Goal: Transaction & Acquisition: Book appointment/travel/reservation

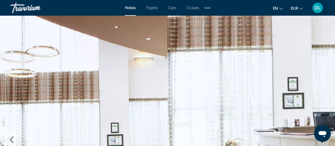
click at [92, 51] on img "Main content" at bounding box center [84, 140] width 168 height 249
click at [194, 8] on span "Cruises" at bounding box center [193, 8] width 13 height 4
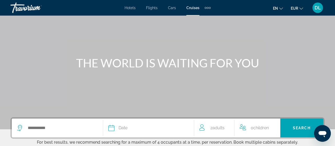
scroll to position [41, 0]
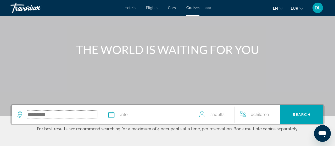
click at [31, 116] on input "Search widget" at bounding box center [62, 115] width 70 height 8
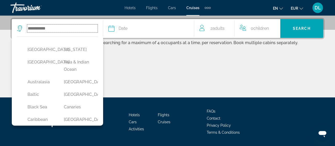
scroll to position [128, 0]
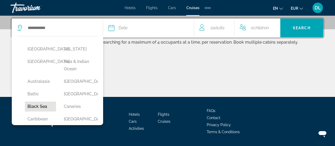
click at [43, 107] on button "Black Sea" at bounding box center [40, 107] width 31 height 10
type input "*********"
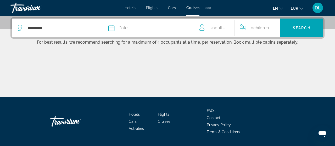
click at [146, 26] on div "Date" at bounding box center [148, 27] width 81 height 7
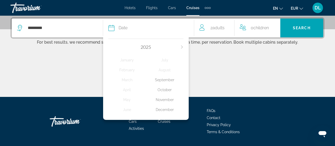
click at [181, 44] on div "2025" at bounding box center [145, 47] width 75 height 6
click at [181, 46] on icon "Next month" at bounding box center [182, 47] width 3 height 3
click at [166, 80] on div "September" at bounding box center [165, 79] width 38 height 9
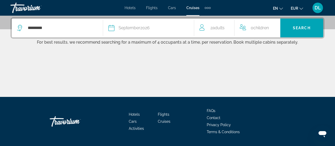
click at [255, 29] on span "Children" at bounding box center [261, 27] width 15 height 5
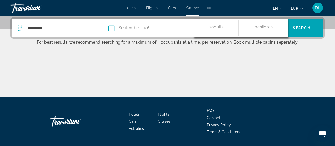
click at [282, 27] on icon "Increment children" at bounding box center [281, 27] width 5 height 6
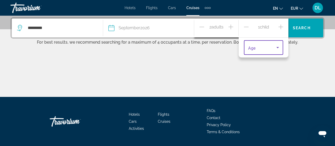
click at [275, 48] on icon "Travelers: 2 adults, 1 child" at bounding box center [278, 48] width 6 height 6
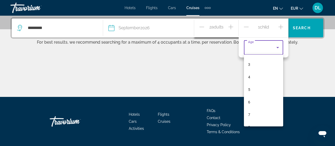
scroll to position [0, 0]
click at [232, 25] on div at bounding box center [167, 73] width 335 height 146
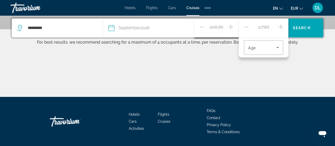
click at [232, 25] on icon "Increment adults" at bounding box center [231, 27] width 5 height 6
click at [278, 47] on icon "Travelers: 3 adults, 1 child" at bounding box center [278, 48] width 6 height 6
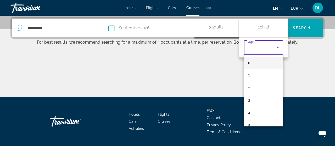
click at [246, 27] on div at bounding box center [167, 73] width 335 height 146
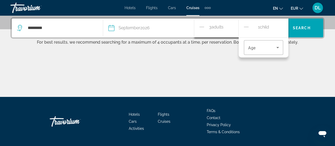
click at [246, 27] on icon "Decrement children" at bounding box center [246, 27] width 5 height 0
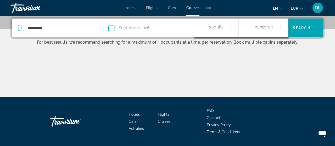
click at [230, 26] on icon "Increment adults" at bounding box center [231, 27] width 5 height 6
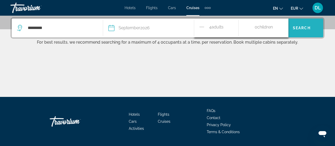
click at [305, 29] on span "Search" at bounding box center [302, 28] width 18 height 4
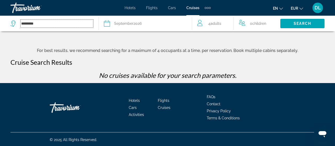
click at [65, 26] on input "*********" at bounding box center [57, 24] width 73 height 8
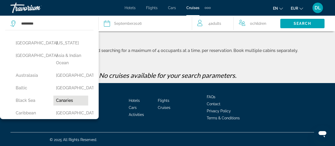
click at [66, 101] on button "Canaries" at bounding box center [70, 101] width 35 height 10
type input "********"
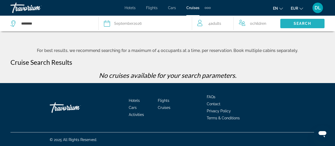
click at [305, 22] on span "Search" at bounding box center [303, 23] width 18 height 4
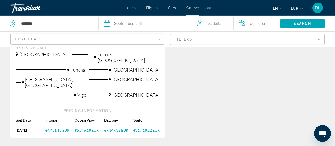
scroll to position [174, 0]
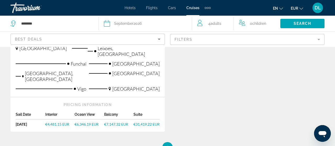
click at [86, 122] on span "€6,346.19 EUR" at bounding box center [87, 124] width 24 height 4
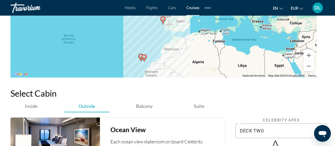
scroll to position [839, 0]
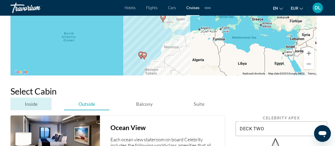
click at [33, 103] on span "Inside" at bounding box center [31, 104] width 13 height 6
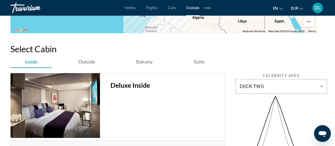
scroll to position [878, 0]
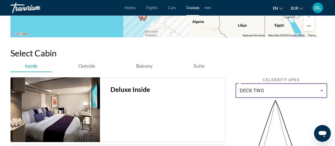
click at [322, 91] on icon "Main content" at bounding box center [322, 90] width 3 height 1
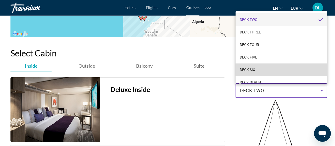
click at [258, 70] on mat-option "DECK SIX" at bounding box center [282, 70] width 92 height 13
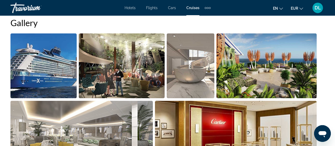
scroll to position [478, 0]
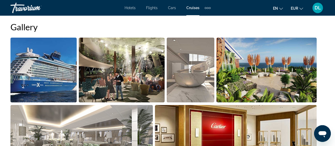
click at [62, 87] on img "Open full-screen image slider" at bounding box center [43, 70] width 66 height 65
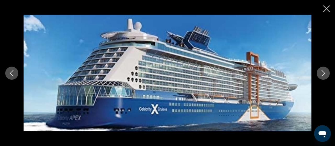
click at [322, 74] on icon "Next image" at bounding box center [323, 73] width 6 height 6
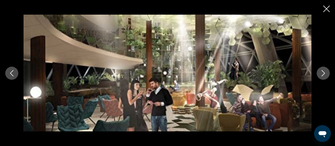
click at [322, 74] on icon "Next image" at bounding box center [323, 73] width 6 height 6
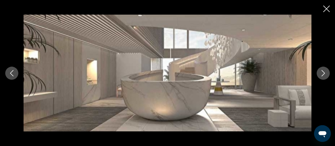
click at [322, 74] on icon "Next image" at bounding box center [323, 73] width 6 height 6
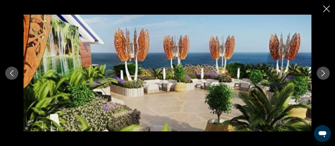
click at [322, 74] on icon "Next image" at bounding box center [323, 73] width 6 height 6
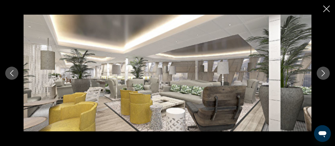
click at [322, 74] on icon "Next image" at bounding box center [323, 73] width 6 height 6
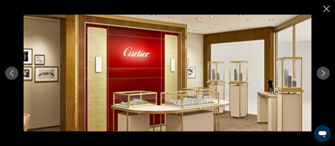
click at [322, 74] on icon "Next image" at bounding box center [323, 73] width 6 height 6
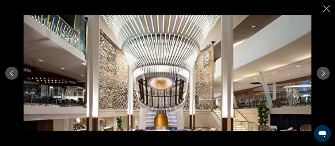
click at [322, 74] on icon "Next image" at bounding box center [323, 73] width 6 height 6
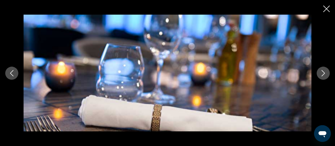
click at [322, 74] on icon "Next image" at bounding box center [323, 73] width 6 height 6
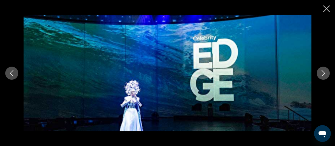
click at [322, 74] on icon "Next image" at bounding box center [323, 73] width 6 height 6
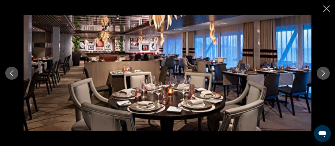
click at [322, 74] on icon "Next image" at bounding box center [323, 73] width 6 height 6
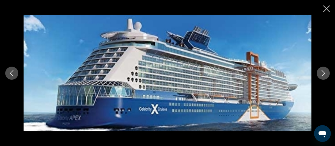
click at [322, 74] on icon "Next image" at bounding box center [323, 73] width 6 height 6
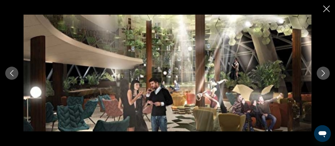
click at [322, 74] on icon "Next image" at bounding box center [323, 73] width 6 height 6
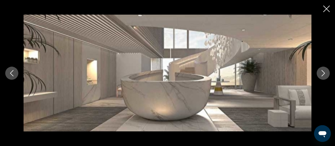
click at [322, 74] on icon "Next image" at bounding box center [323, 73] width 6 height 6
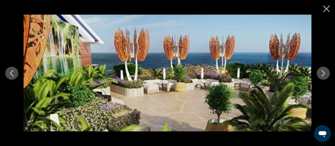
click at [322, 74] on icon "Next image" at bounding box center [323, 73] width 6 height 6
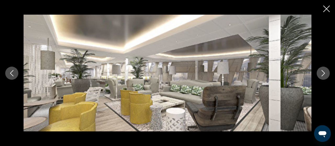
click at [322, 74] on icon "Next image" at bounding box center [323, 73] width 6 height 6
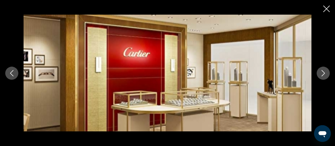
click at [322, 74] on icon "Next image" at bounding box center [323, 73] width 6 height 6
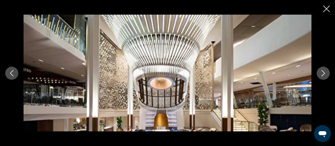
click at [322, 74] on icon "Next image" at bounding box center [323, 73] width 6 height 6
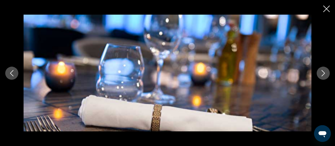
click at [322, 74] on icon "Next image" at bounding box center [323, 73] width 6 height 6
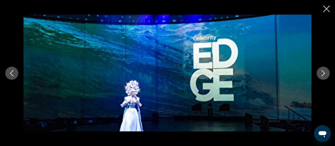
click at [327, 8] on icon "Close slideshow" at bounding box center [327, 9] width 7 height 7
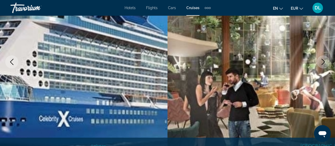
scroll to position [0, 0]
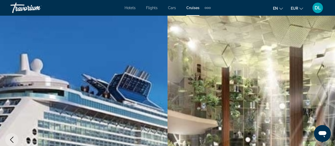
drag, startPoint x: 334, startPoint y: 47, endPoint x: 265, endPoint y: 13, distance: 76.9
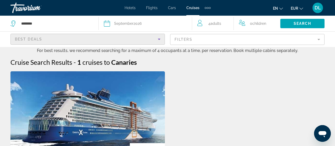
click at [160, 39] on icon "Sort by" at bounding box center [159, 39] width 3 height 1
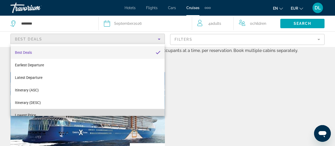
click at [72, 114] on mat-option "Lowest Price" at bounding box center [88, 115] width 154 height 13
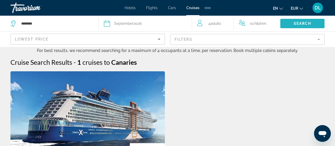
click at [305, 26] on span "Search widget" at bounding box center [303, 23] width 44 height 13
click at [305, 24] on span "Search" at bounding box center [303, 23] width 18 height 4
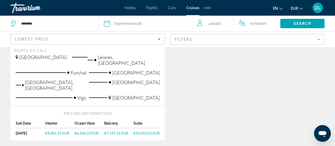
scroll to position [165, 0]
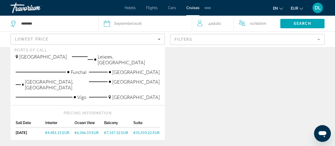
click at [57, 131] on span "€4,481.15 EUR" at bounding box center [57, 133] width 24 height 4
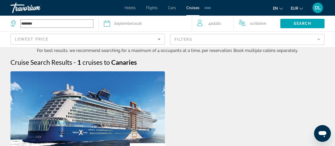
click at [44, 23] on input "********" at bounding box center [57, 24] width 73 height 8
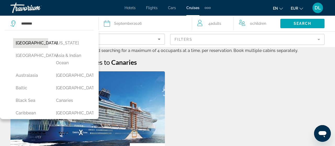
click at [36, 43] on button "[GEOGRAPHIC_DATA]" at bounding box center [30, 43] width 35 height 10
type input "******"
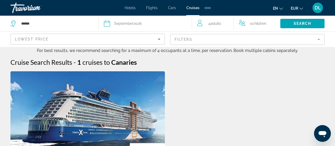
click at [109, 25] on icon "Search widget" at bounding box center [107, 23] width 6 height 6
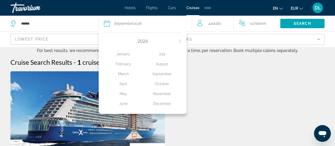
click at [162, 95] on div "November" at bounding box center [162, 93] width 39 height 9
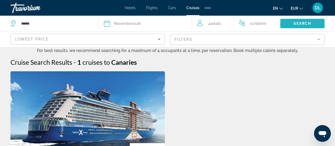
click at [300, 23] on span "Search" at bounding box center [303, 23] width 18 height 4
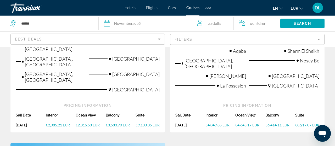
scroll to position [200, 0]
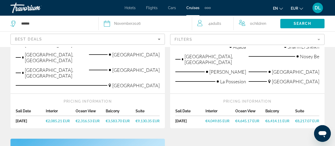
click at [90, 119] on span "€2,316.53 EUR" at bounding box center [88, 121] width 24 height 4
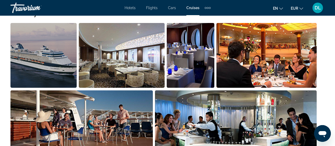
scroll to position [456, 0]
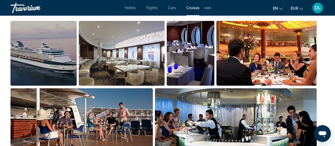
click at [60, 61] on img "Open full-screen image slider" at bounding box center [43, 53] width 66 height 65
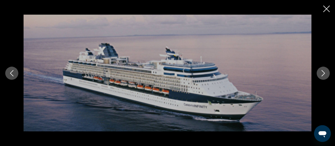
click at [323, 72] on icon "Next image" at bounding box center [323, 73] width 6 height 6
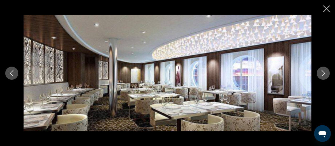
click at [323, 72] on icon "Next image" at bounding box center [323, 73] width 6 height 6
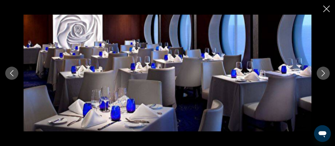
click at [323, 72] on icon "Next image" at bounding box center [323, 73] width 6 height 6
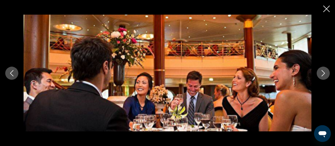
click at [323, 72] on icon "Next image" at bounding box center [323, 73] width 6 height 6
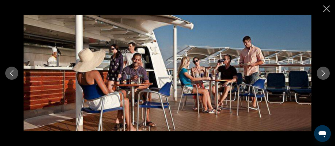
click at [323, 72] on icon "Next image" at bounding box center [323, 73] width 6 height 6
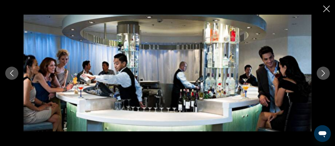
click at [323, 72] on icon "Next image" at bounding box center [323, 73] width 6 height 6
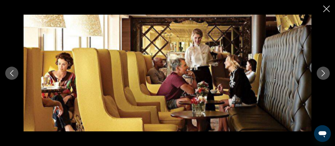
click at [323, 72] on icon "Next image" at bounding box center [323, 73] width 6 height 6
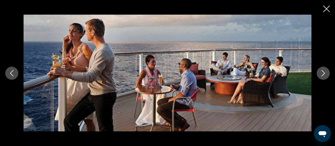
click at [323, 72] on icon "Next image" at bounding box center [323, 73] width 6 height 6
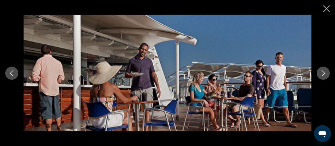
click at [323, 72] on icon "Next image" at bounding box center [323, 73] width 6 height 6
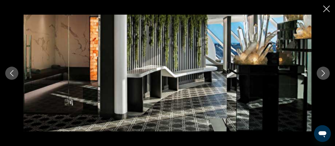
click at [323, 72] on icon "Next image" at bounding box center [323, 73] width 6 height 6
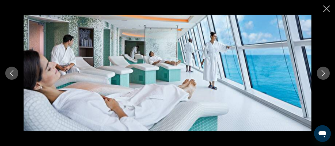
click at [323, 72] on icon "Next image" at bounding box center [323, 73] width 6 height 6
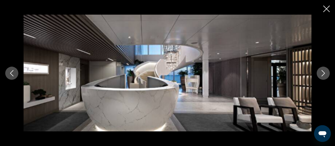
click at [323, 72] on icon "Next image" at bounding box center [323, 73] width 6 height 6
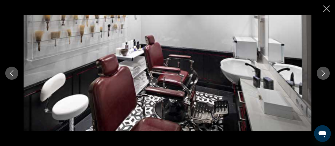
click at [322, 75] on icon "Next image" at bounding box center [323, 73] width 6 height 6
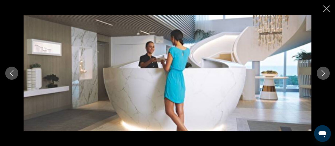
click at [322, 75] on icon "Next image" at bounding box center [323, 73] width 6 height 6
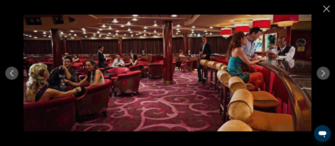
click at [322, 75] on icon "Next image" at bounding box center [323, 73] width 6 height 6
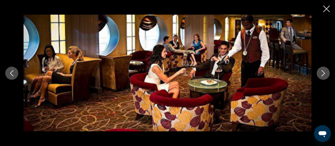
click at [322, 75] on icon "Next image" at bounding box center [323, 73] width 6 height 6
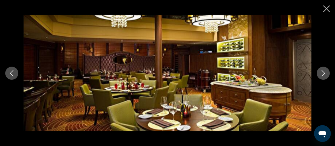
click at [322, 75] on icon "Next image" at bounding box center [323, 73] width 6 height 6
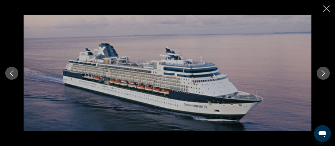
click at [322, 75] on icon "Next image" at bounding box center [323, 73] width 6 height 6
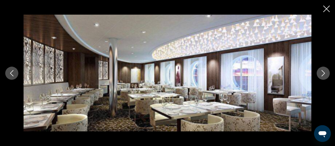
click at [322, 75] on icon "Next image" at bounding box center [323, 73] width 6 height 6
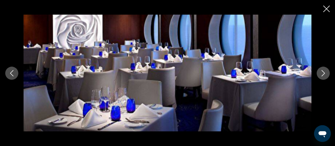
click at [327, 10] on icon "Close slideshow" at bounding box center [327, 9] width 7 height 7
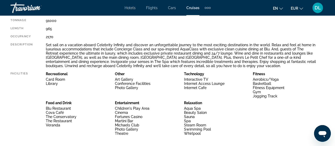
scroll to position [316, 0]
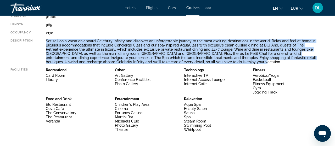
drag, startPoint x: 47, startPoint y: 40, endPoint x: 280, endPoint y: 63, distance: 234.1
click at [280, 63] on div "Set sail on a vacation aboard Celebrity Infinity and discover an unforgettable …" at bounding box center [181, 51] width 271 height 25
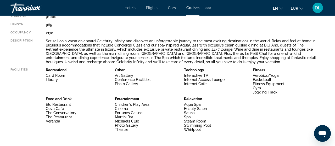
click at [280, 66] on div "Name Celebrity Infinity Launched [DATE] Total Crew 999 Tonnage 91000 Length 965…" at bounding box center [163, 62] width 307 height 144
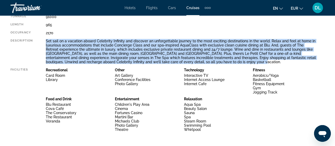
drag, startPoint x: 46, startPoint y: 40, endPoint x: 242, endPoint y: 66, distance: 197.7
click at [242, 66] on div "Name Celebrity Infinity Launched [DATE] Total Crew 999 Tonnage 91000 Length 965…" at bounding box center [163, 62] width 307 height 144
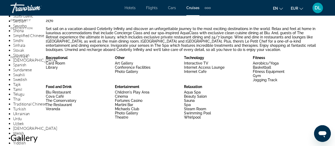
drag, startPoint x: 233, startPoint y: 86, endPoint x: 233, endPoint y: 136, distance: 49.5
click at [259, 111] on div "Recreational Card Room Library Other Art Gallery Conference Facilities Photo Ga…" at bounding box center [181, 89] width 276 height 67
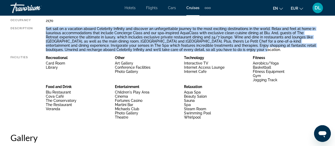
drag, startPoint x: 45, startPoint y: 27, endPoint x: 251, endPoint y: 48, distance: 207.3
click at [251, 48] on div "Name Celebrity Infinity Launched [DATE] Total Crew 999 Tonnage 91000 Length 965…" at bounding box center [163, 50] width 307 height 144
click at [281, 9] on icon "Change language" at bounding box center [282, 9] width 4 height 4
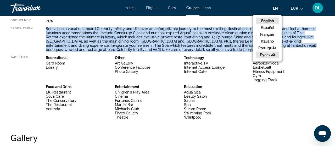
click at [270, 54] on button "русский" at bounding box center [267, 55] width 23 height 7
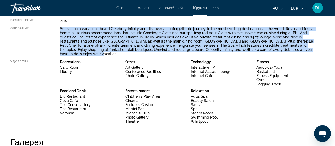
click at [238, 47] on div "Set sail on a vacation aboard Celebrity Infinity and discover an unforgettable …" at bounding box center [188, 41] width 257 height 29
drag, startPoint x: 52, startPoint y: 27, endPoint x: 283, endPoint y: 53, distance: 233.0
click at [283, 53] on div "Имя Celebrity Infinity Запущен [DATE] Всего экипажа 999 Тоннаж 91000 Длина 965 …" at bounding box center [163, 52] width 307 height 149
copy div "Set sail on a vacation aboard Celebrity Infinity and discover an unforgettable …"
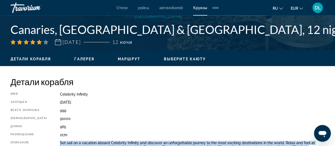
scroll to position [208, 0]
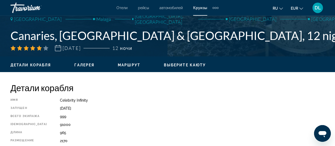
click at [191, 64] on span "Выберите каюту" at bounding box center [185, 65] width 42 height 4
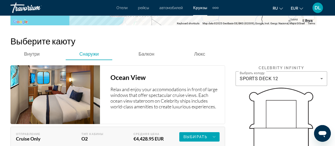
scroll to position [865, 0]
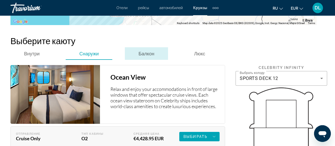
click at [147, 51] on span "Балкон" at bounding box center [147, 54] width 16 height 6
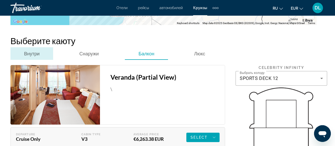
click at [33, 51] on span "Внутри" at bounding box center [31, 54] width 15 height 6
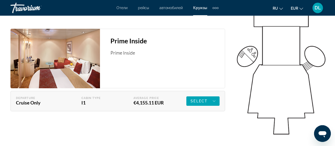
scroll to position [997, 0]
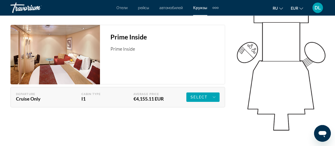
click at [77, 45] on img "Main content" at bounding box center [55, 55] width 90 height 60
click at [205, 95] on span "Select" at bounding box center [199, 97] width 17 height 4
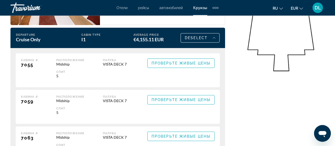
scroll to position [1055, 0]
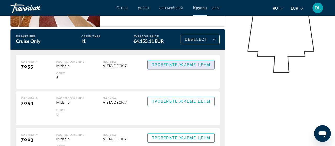
click at [186, 63] on span "Проверьте живые цены" at bounding box center [181, 65] width 59 height 4
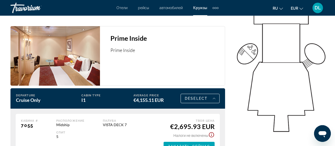
scroll to position [1008, 0]
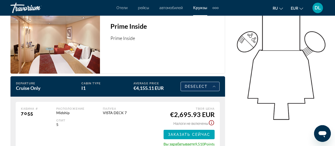
click at [215, 84] on icon "Main content" at bounding box center [214, 87] width 3 height 6
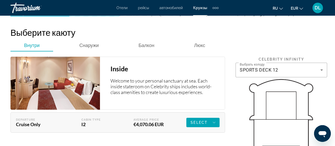
scroll to position [871, 0]
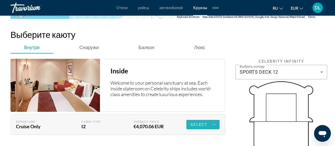
click at [215, 122] on icon "Main content" at bounding box center [214, 125] width 3 height 6
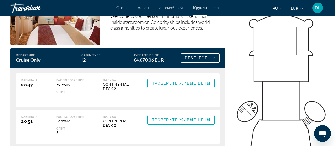
scroll to position [936, 0]
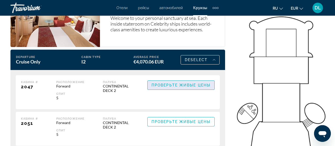
click at [191, 83] on span "Проверьте живые цены" at bounding box center [181, 85] width 59 height 4
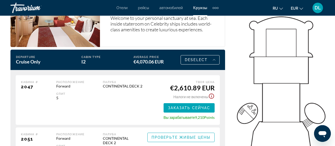
click at [212, 93] on icon "Show Taxes and Fees disclaimer" at bounding box center [212, 96] width 6 height 6
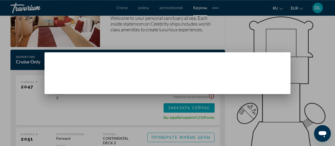
scroll to position [0, 0]
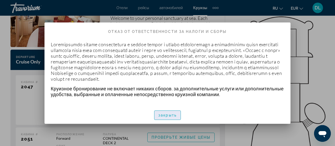
click at [168, 116] on span "button" at bounding box center [168, 115] width 26 height 13
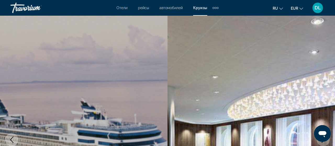
scroll to position [936, 0]
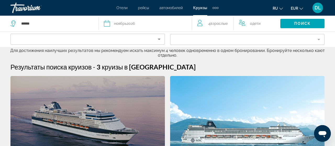
click at [223, 25] on span "Взрослые" at bounding box center [219, 23] width 17 height 4
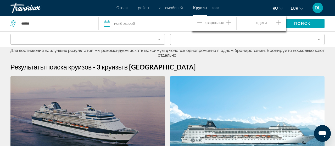
click at [230, 21] on icon "Increment adults" at bounding box center [229, 22] width 5 height 6
click at [306, 22] on span "Поиск" at bounding box center [302, 23] width 17 height 4
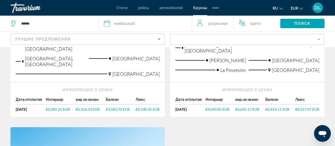
scroll to position [213, 0]
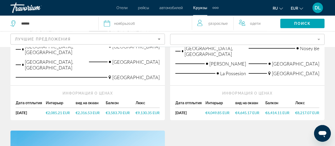
click at [55, 111] on span "€2,085.21 EUR" at bounding box center [58, 113] width 24 height 4
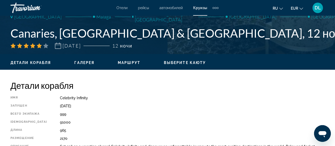
scroll to position [212, 0]
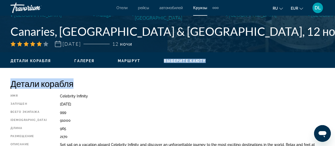
drag, startPoint x: 334, startPoint y: 22, endPoint x: 326, endPoint y: 77, distance: 55.8
click at [326, 77] on div "prev next [GEOGRAPHIC_DATA] Malaga [GEOGRAPHIC_DATA], [GEOGRAPHIC_DATA] [GEOGRA…" at bounding box center [167, 126] width 335 height 645
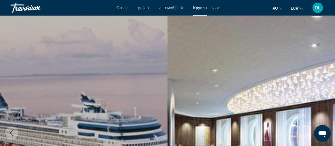
scroll to position [0, 0]
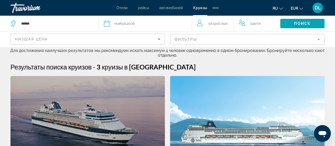
click at [222, 25] on span "Взрослые" at bounding box center [219, 23] width 17 height 4
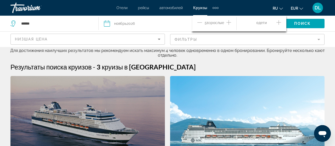
click at [199, 23] on icon "Decrement adults" at bounding box center [200, 22] width 5 height 6
click at [310, 24] on span "Поиск" at bounding box center [302, 23] width 17 height 4
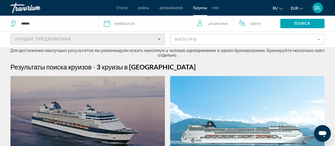
click at [159, 40] on icon "Sort by" at bounding box center [159, 39] width 6 height 6
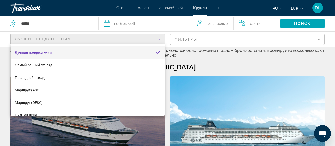
click at [188, 73] on div at bounding box center [167, 73] width 335 height 146
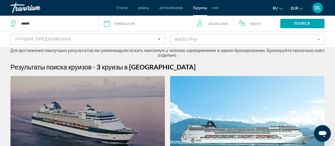
click at [320, 39] on mat-form-field "Фильтры" at bounding box center [247, 39] width 155 height 11
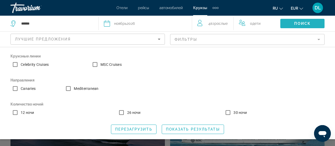
click at [309, 21] on span "Search widget" at bounding box center [303, 23] width 44 height 13
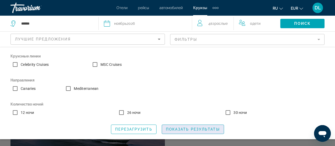
click at [183, 131] on span "Показать результаты" at bounding box center [193, 130] width 54 height 4
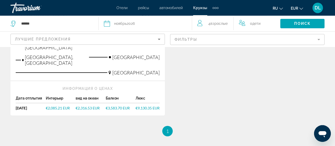
scroll to position [218, 0]
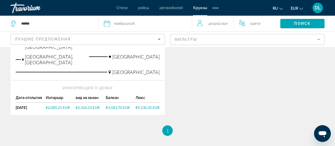
click at [56, 106] on span "€2,085.21 EUR" at bounding box center [58, 108] width 24 height 4
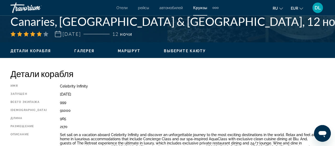
scroll to position [224, 0]
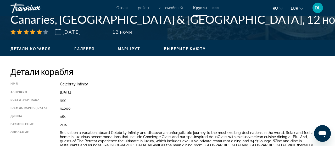
click at [185, 50] on span "Выберите каюту" at bounding box center [185, 49] width 42 height 4
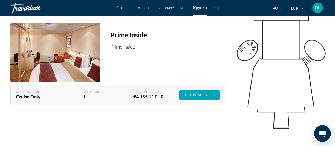
scroll to position [981, 0]
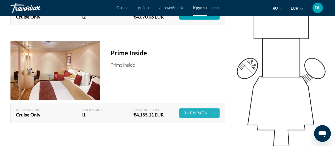
click at [197, 107] on span "Main content" at bounding box center [199, 113] width 40 height 13
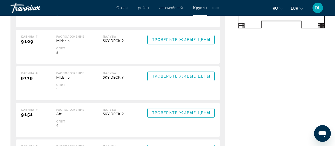
scroll to position [1517, 0]
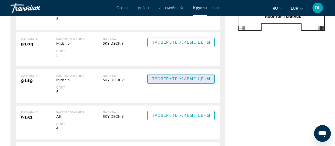
click at [180, 77] on span "Проверьте живые цены" at bounding box center [181, 79] width 59 height 4
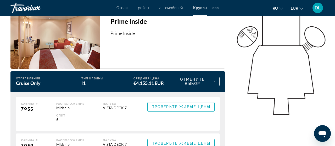
scroll to position [1022, 0]
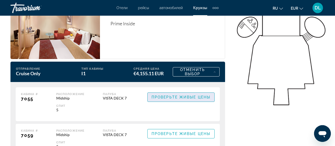
click at [187, 95] on span "Проверьте живые цены" at bounding box center [181, 97] width 59 height 4
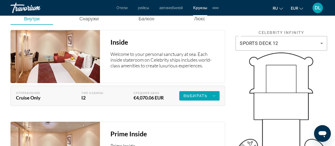
scroll to position [886, 0]
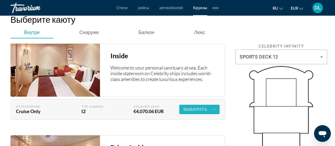
click at [201, 108] on span "Выбирать" at bounding box center [196, 110] width 24 height 4
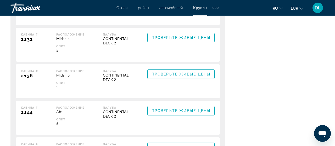
scroll to position [1563, 0]
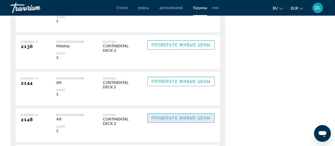
click at [186, 116] on span "Main content" at bounding box center [181, 118] width 67 height 13
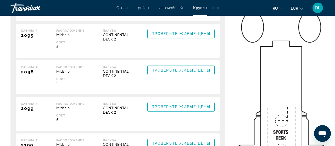
scroll to position [1269, 0]
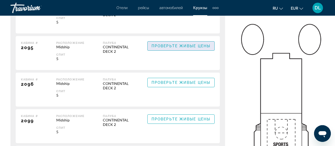
click at [197, 44] on span "Проверьте живые цены" at bounding box center [181, 46] width 59 height 4
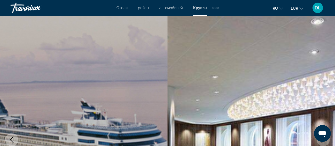
scroll to position [1268, 0]
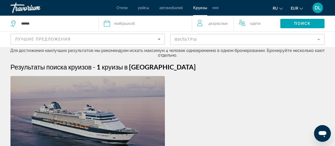
click at [14, 24] on icon "Search widget" at bounding box center [13, 23] width 6 height 6
click at [15, 24] on icon "Search widget" at bounding box center [12, 23] width 5 height 6
click at [12, 23] on icon "Search widget" at bounding box center [13, 23] width 6 height 6
drag, startPoint x: 72, startPoint y: 26, endPoint x: 41, endPoint y: 22, distance: 31.1
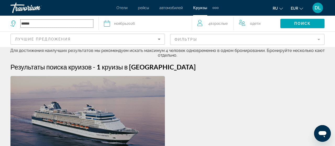
click at [41, 22] on input "******" at bounding box center [57, 24] width 73 height 8
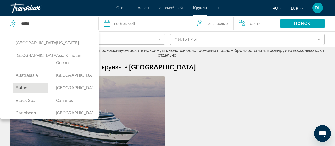
click at [31, 89] on button "Baltic" at bounding box center [30, 88] width 35 height 10
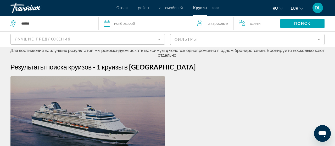
click at [110, 25] on icon "Search widget" at bounding box center [107, 23] width 6 height 6
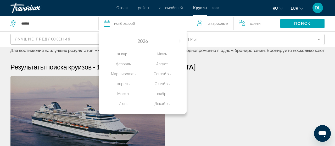
click at [163, 85] on div "Октябрь" at bounding box center [162, 83] width 39 height 9
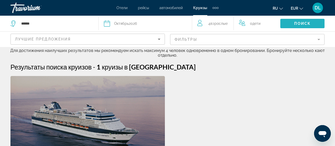
click at [301, 24] on span "Поиск" at bounding box center [302, 23] width 17 height 4
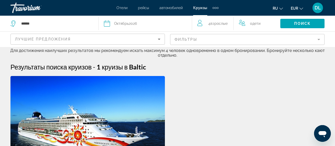
click at [110, 23] on icon "Search widget" at bounding box center [107, 23] width 6 height 6
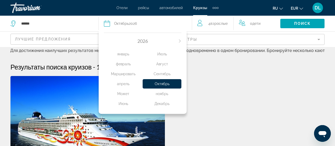
click at [166, 74] on div "Сентябрь" at bounding box center [162, 73] width 39 height 9
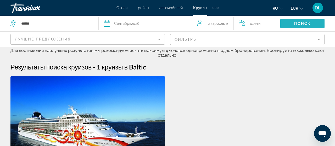
click at [297, 25] on span "Поиск" at bounding box center [302, 23] width 17 height 4
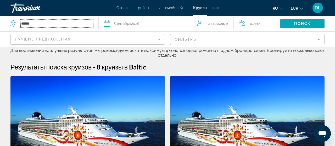
click at [35, 22] on input "******" at bounding box center [57, 24] width 73 height 8
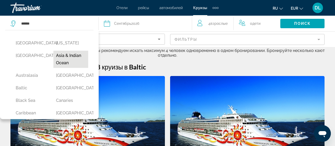
click at [70, 56] on button "Asia & Indian Ocean" at bounding box center [70, 59] width 35 height 17
type input "**********"
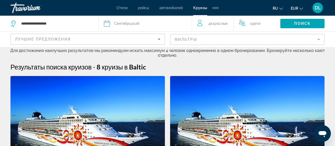
click at [108, 23] on icon "Search widget" at bounding box center [107, 23] width 6 height 6
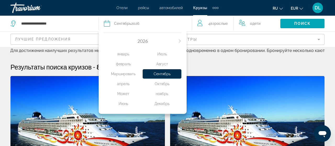
click at [163, 84] on div "Октябрь" at bounding box center [162, 83] width 39 height 9
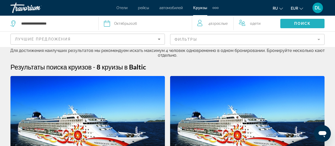
click at [300, 23] on span "Поиск" at bounding box center [302, 23] width 17 height 4
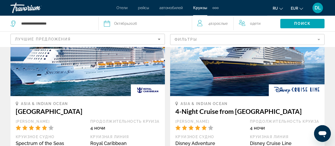
scroll to position [233, 0]
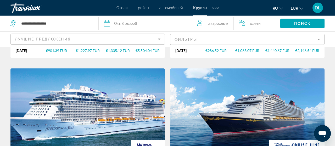
click at [319, 40] on mat-form-field "Фильтры" at bounding box center [247, 39] width 155 height 11
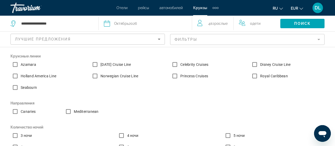
scroll to position [699, 0]
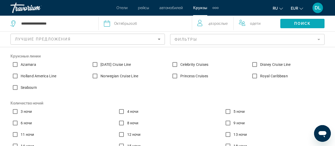
click at [300, 23] on span "Поиск" at bounding box center [302, 23] width 17 height 4
click at [305, 23] on span "Поиск" at bounding box center [302, 23] width 17 height 4
click at [302, 23] on span "Поиск" at bounding box center [302, 23] width 17 height 4
click at [309, 24] on span "Поиск" at bounding box center [302, 23] width 17 height 4
click at [295, 23] on span "Поиск" at bounding box center [302, 23] width 17 height 4
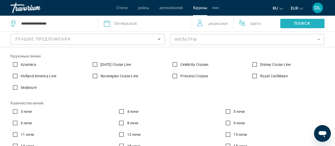
click at [295, 23] on span "Поиск" at bounding box center [302, 23] width 17 height 4
click at [320, 38] on mat-form-field "Фильтры" at bounding box center [247, 39] width 155 height 11
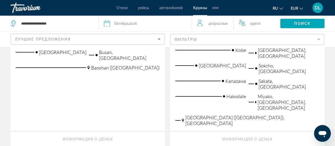
scroll to position [197, 0]
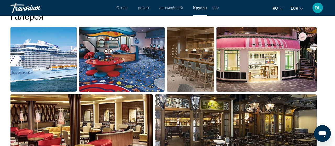
scroll to position [431, 0]
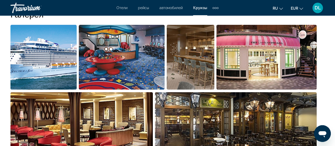
click at [52, 54] on img "Open full-screen image slider" at bounding box center [43, 57] width 66 height 65
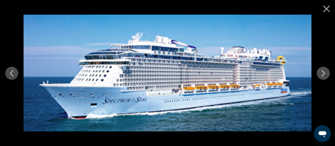
click at [321, 75] on icon "Next image" at bounding box center [323, 73] width 6 height 6
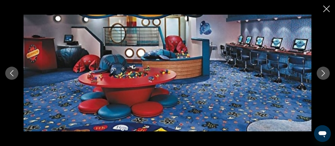
click at [321, 75] on icon "Next image" at bounding box center [323, 73] width 6 height 6
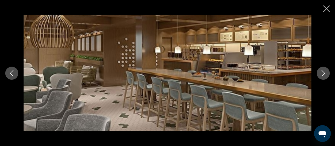
click at [321, 75] on icon "Next image" at bounding box center [323, 73] width 6 height 6
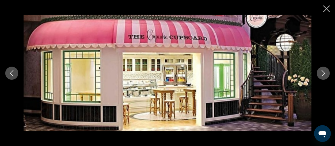
click at [321, 75] on icon "Next image" at bounding box center [323, 73] width 6 height 6
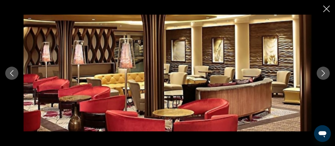
click at [321, 75] on icon "Next image" at bounding box center [323, 73] width 6 height 6
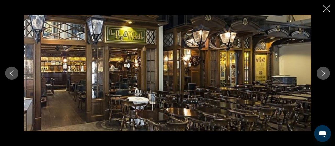
click at [321, 75] on icon "Next image" at bounding box center [323, 73] width 6 height 6
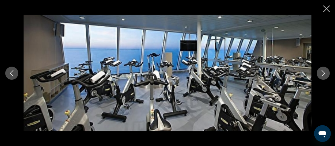
click at [321, 75] on icon "Next image" at bounding box center [323, 73] width 6 height 6
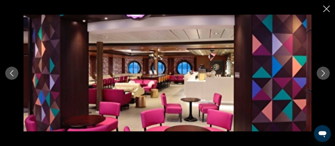
click at [321, 75] on icon "Next image" at bounding box center [323, 73] width 6 height 6
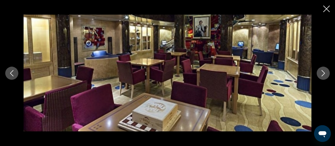
click at [321, 75] on icon "Next image" at bounding box center [323, 73] width 6 height 6
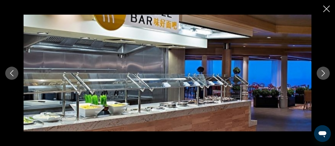
click at [321, 75] on icon "Next image" at bounding box center [323, 73] width 6 height 6
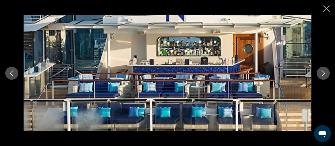
click at [321, 75] on icon "Next image" at bounding box center [323, 73] width 6 height 6
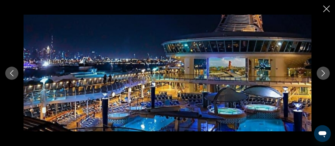
click at [321, 75] on icon "Next image" at bounding box center [323, 73] width 6 height 6
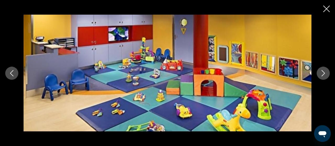
click at [321, 75] on icon "Next image" at bounding box center [323, 73] width 6 height 6
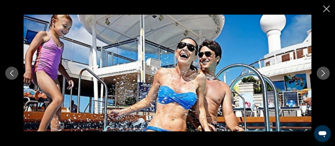
click at [321, 75] on icon "Next image" at bounding box center [323, 73] width 6 height 6
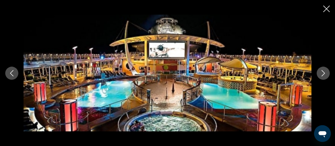
click at [321, 75] on icon "Next image" at bounding box center [323, 73] width 6 height 6
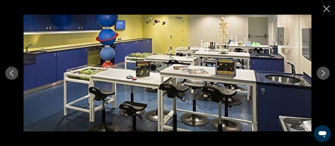
click at [321, 75] on icon "Next image" at bounding box center [323, 73] width 6 height 6
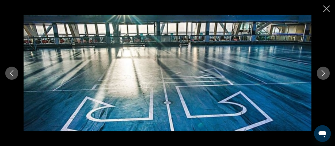
click at [321, 75] on icon "Next image" at bounding box center [323, 73] width 6 height 6
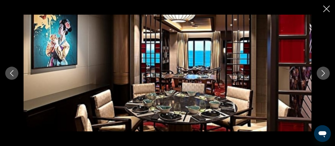
click at [321, 75] on icon "Next image" at bounding box center [323, 73] width 6 height 6
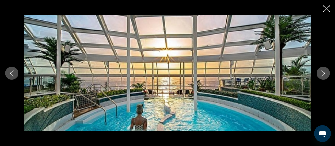
click at [321, 75] on icon "Next image" at bounding box center [323, 73] width 6 height 6
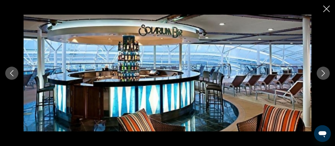
click at [321, 75] on icon "Next image" at bounding box center [323, 73] width 6 height 6
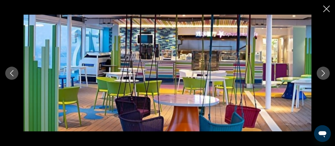
click at [321, 75] on icon "Next image" at bounding box center [323, 73] width 6 height 6
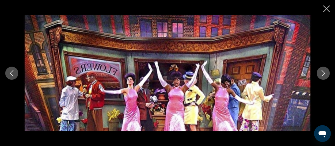
click at [321, 75] on icon "Next image" at bounding box center [323, 73] width 6 height 6
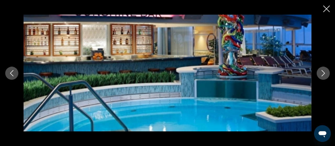
click at [321, 75] on icon "Next image" at bounding box center [323, 73] width 6 height 6
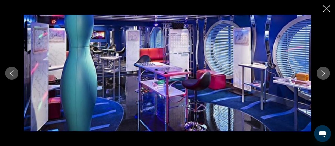
click at [321, 75] on icon "Next image" at bounding box center [323, 73] width 6 height 6
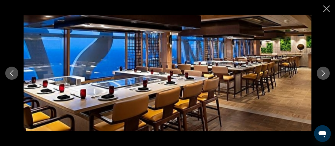
click at [321, 75] on icon "Next image" at bounding box center [323, 73] width 6 height 6
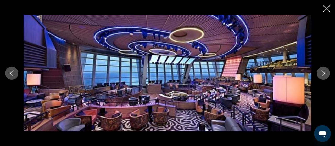
click at [321, 75] on icon "Next image" at bounding box center [323, 73] width 6 height 6
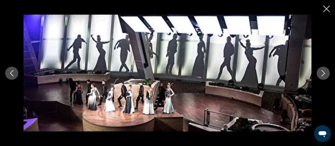
click at [321, 75] on icon "Next image" at bounding box center [323, 73] width 6 height 6
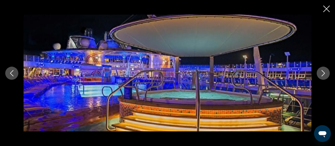
click at [321, 75] on icon "Next image" at bounding box center [323, 73] width 6 height 6
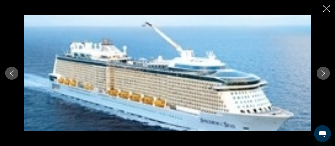
click at [321, 75] on icon "Next image" at bounding box center [323, 73] width 6 height 6
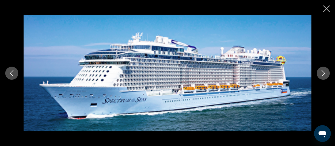
click at [321, 75] on icon "Next image" at bounding box center [323, 73] width 6 height 6
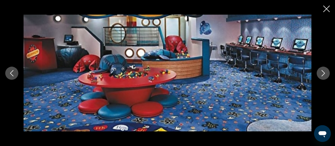
click at [321, 75] on icon "Next image" at bounding box center [323, 73] width 6 height 6
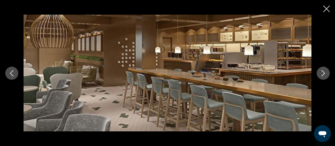
click at [324, 10] on icon "Close slideshow" at bounding box center [327, 9] width 7 height 7
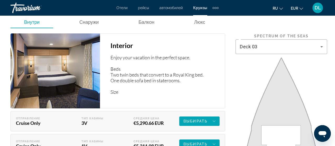
scroll to position [823, 0]
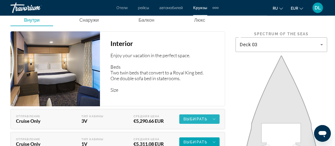
click at [204, 117] on span "Выбирать" at bounding box center [196, 119] width 24 height 4
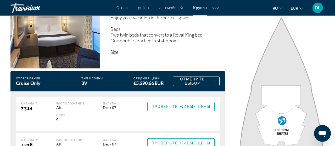
scroll to position [857, 0]
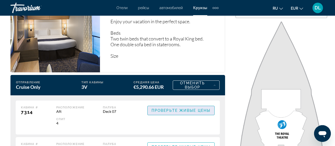
click at [191, 110] on span "Main content" at bounding box center [181, 111] width 67 height 13
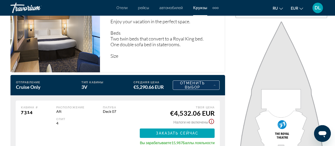
click at [217, 80] on span "Main content" at bounding box center [196, 85] width 47 height 13
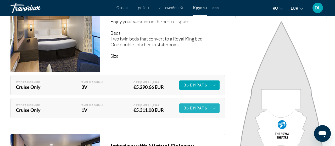
click at [200, 106] on span "Выбирать" at bounding box center [196, 108] width 24 height 4
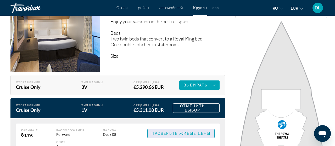
click at [187, 132] on span "Проверьте живые цены" at bounding box center [181, 134] width 59 height 4
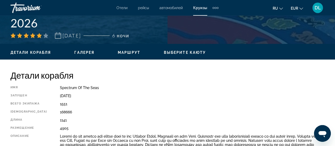
scroll to position [223, 0]
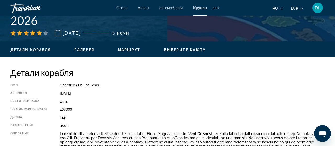
click at [193, 49] on span "Выберите каюту" at bounding box center [185, 50] width 42 height 4
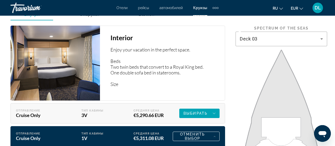
scroll to position [877, 0]
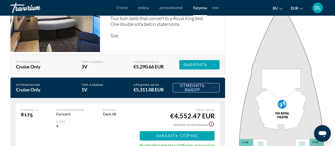
click at [212, 84] on div "Отменить выбор" at bounding box center [196, 88] width 39 height 8
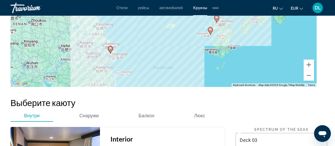
scroll to position [723, 0]
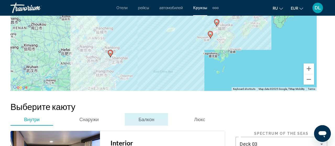
click at [146, 117] on span "Балкон" at bounding box center [147, 120] width 16 height 6
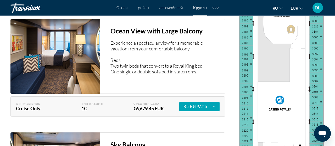
scroll to position [1088, 0]
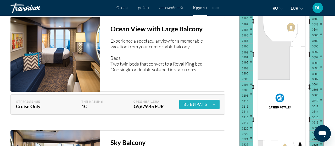
click at [214, 102] on icon "Main content" at bounding box center [214, 105] width 3 height 6
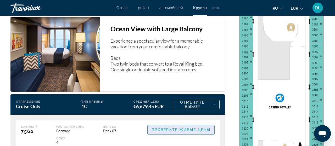
click at [189, 128] on span "Проверьте живые цены" at bounding box center [181, 130] width 59 height 4
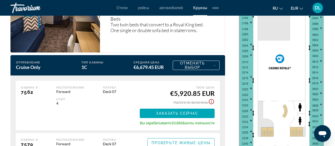
scroll to position [1129, 0]
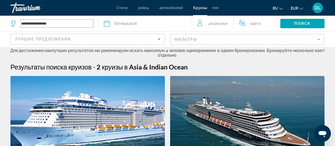
click at [62, 24] on input "**********" at bounding box center [57, 24] width 73 height 8
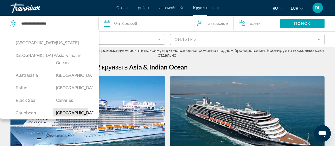
click at [67, 114] on button "[GEOGRAPHIC_DATA]" at bounding box center [70, 113] width 35 height 10
type input "**********"
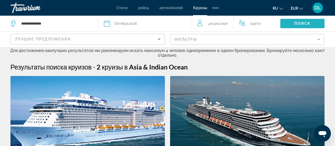
click at [298, 22] on span "Поиск" at bounding box center [302, 23] width 17 height 4
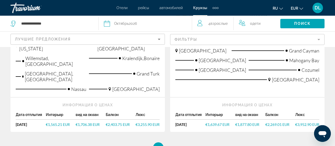
scroll to position [653, 0]
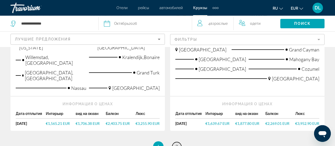
click at [178, 143] on link "page 2" at bounding box center [176, 147] width 9 height 9
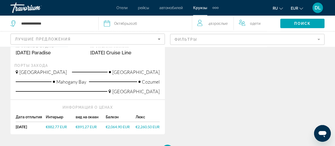
scroll to position [163, 0]
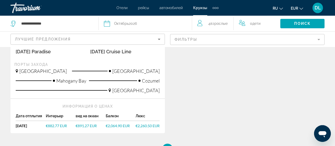
click at [57, 124] on span "€882.77 EUR" at bounding box center [56, 126] width 21 height 4
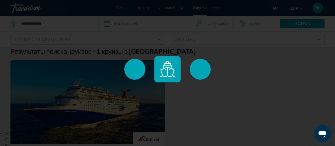
scroll to position [0, 0]
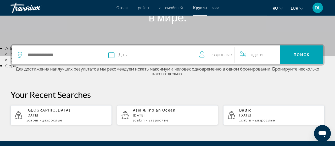
scroll to position [106, 0]
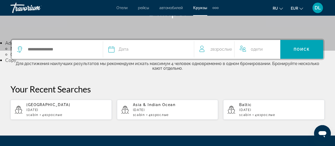
click at [56, 109] on p "[DATE]" at bounding box center [66, 110] width 81 height 4
type input "**********"
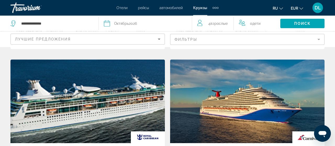
scroll to position [257, 0]
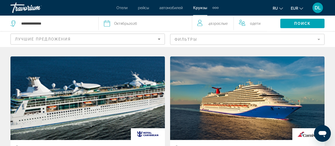
click at [251, 94] on img "Main content" at bounding box center [247, 99] width 155 height 84
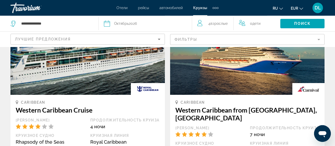
scroll to position [301, 0]
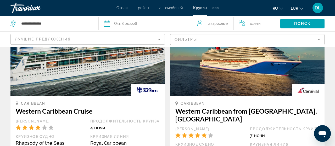
click at [248, 85] on img "Main content" at bounding box center [247, 54] width 155 height 84
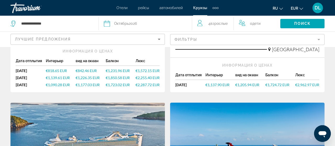
scroll to position [444, 0]
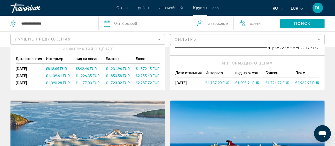
click at [215, 81] on span "€1,137.90 EUR" at bounding box center [218, 83] width 24 height 4
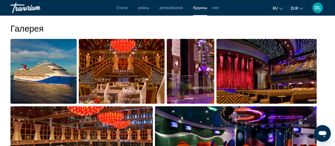
scroll to position [534, 0]
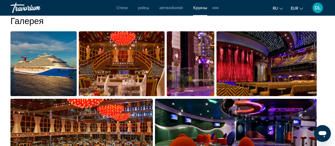
click at [135, 79] on img "Open full-screen image slider" at bounding box center [122, 63] width 86 height 65
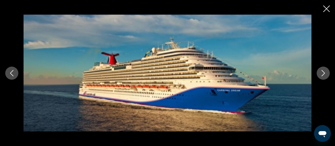
click at [323, 75] on icon "Next image" at bounding box center [323, 73] width 6 height 6
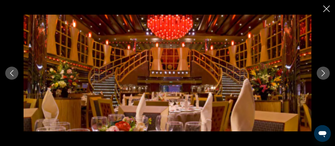
click at [323, 75] on icon "Next image" at bounding box center [323, 73] width 6 height 6
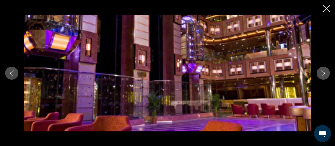
click at [323, 75] on icon "Next image" at bounding box center [323, 73] width 6 height 6
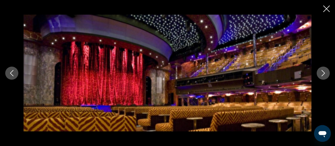
click at [323, 75] on icon "Next image" at bounding box center [323, 73] width 6 height 6
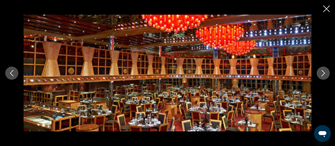
click at [323, 75] on icon "Next image" at bounding box center [323, 73] width 6 height 6
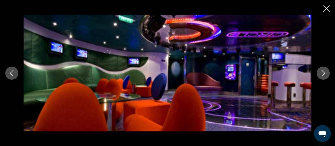
click at [323, 75] on icon "Next image" at bounding box center [323, 73] width 6 height 6
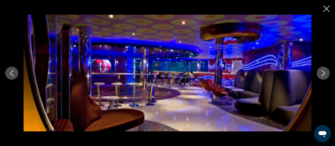
click at [323, 75] on icon "Next image" at bounding box center [323, 73] width 6 height 6
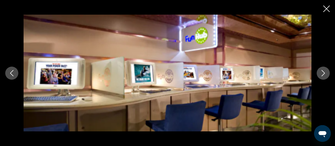
click at [323, 75] on icon "Next image" at bounding box center [323, 73] width 6 height 6
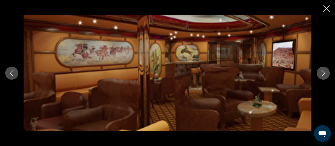
click at [323, 75] on icon "Next image" at bounding box center [323, 73] width 6 height 6
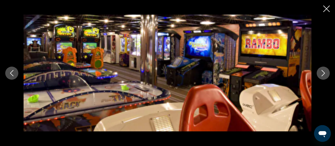
click at [323, 75] on icon "Next image" at bounding box center [323, 73] width 6 height 6
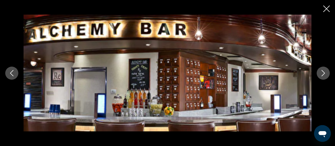
click at [323, 75] on icon "Next image" at bounding box center [323, 73] width 6 height 6
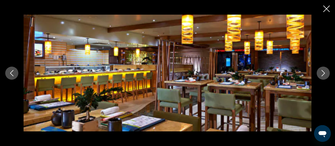
click at [323, 75] on icon "Next image" at bounding box center [323, 73] width 6 height 6
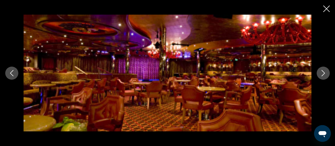
click at [323, 75] on icon "Next image" at bounding box center [323, 73] width 6 height 6
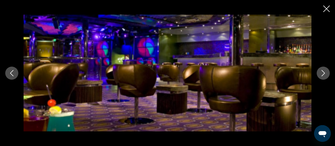
click at [323, 75] on icon "Next image" at bounding box center [323, 73] width 6 height 6
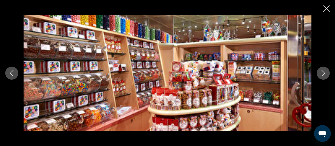
click at [323, 75] on icon "Next image" at bounding box center [323, 73] width 6 height 6
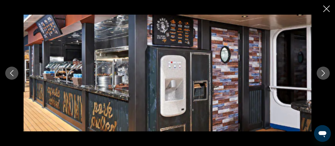
click at [323, 75] on icon "Next image" at bounding box center [323, 73] width 6 height 6
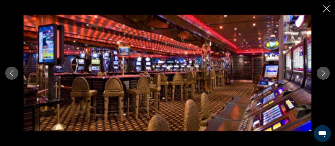
click at [323, 75] on icon "Next image" at bounding box center [323, 73] width 6 height 6
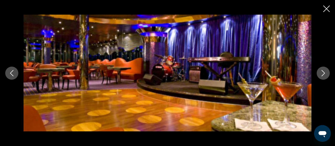
click at [323, 75] on icon "Next image" at bounding box center [323, 73] width 6 height 6
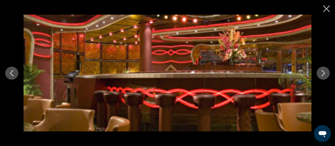
click at [323, 75] on icon "Next image" at bounding box center [323, 73] width 6 height 6
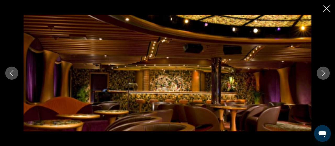
click at [323, 75] on icon "Next image" at bounding box center [323, 73] width 6 height 6
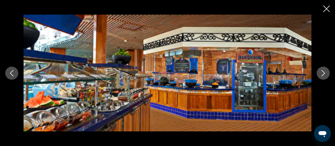
click at [323, 75] on icon "Next image" at bounding box center [323, 73] width 6 height 6
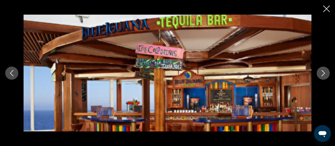
click at [323, 75] on icon "Next image" at bounding box center [323, 73] width 6 height 6
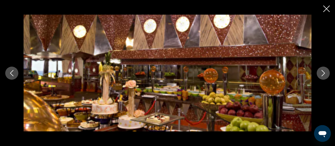
click at [323, 75] on icon "Next image" at bounding box center [323, 73] width 6 height 6
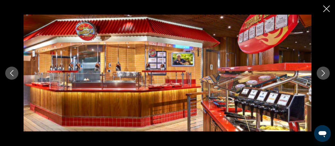
click at [323, 75] on icon "Next image" at bounding box center [323, 73] width 6 height 6
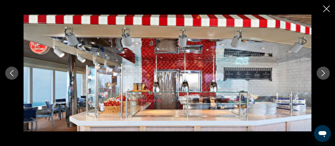
click at [323, 75] on icon "Next image" at bounding box center [323, 73] width 6 height 6
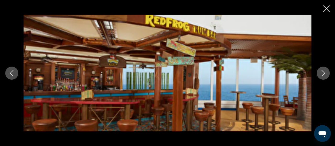
click at [323, 75] on icon "Next image" at bounding box center [323, 73] width 6 height 6
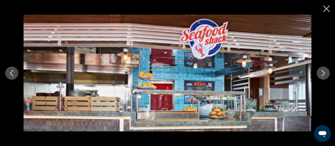
click at [323, 75] on icon "Next image" at bounding box center [323, 73] width 6 height 6
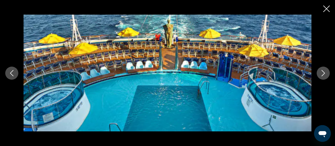
click at [323, 75] on icon "Next image" at bounding box center [323, 73] width 6 height 6
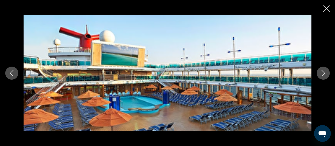
click at [323, 75] on icon "Next image" at bounding box center [323, 73] width 6 height 6
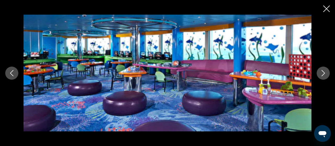
click at [323, 75] on icon "Next image" at bounding box center [323, 73] width 6 height 6
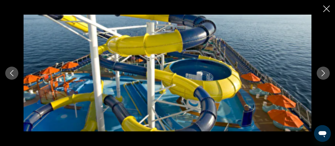
click at [323, 75] on icon "Next image" at bounding box center [323, 73] width 6 height 6
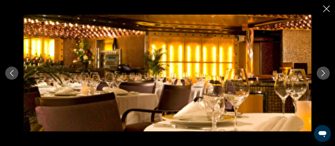
click at [323, 75] on icon "Next image" at bounding box center [323, 73] width 6 height 6
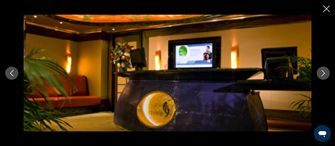
click at [323, 75] on icon "Next image" at bounding box center [323, 73] width 6 height 6
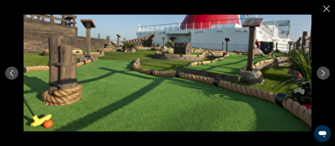
click at [323, 75] on icon "Next image" at bounding box center [323, 73] width 6 height 6
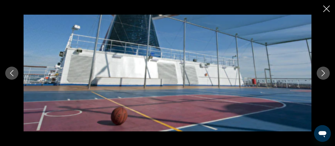
click at [323, 75] on icon "Next image" at bounding box center [323, 73] width 6 height 6
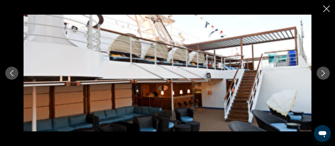
click at [323, 75] on icon "Next image" at bounding box center [323, 73] width 6 height 6
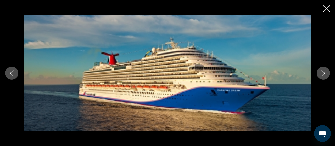
click at [323, 75] on icon "Next image" at bounding box center [323, 73] width 6 height 6
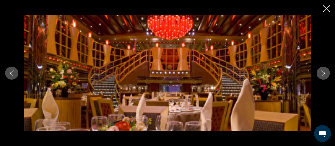
click at [323, 75] on icon "Next image" at bounding box center [323, 73] width 6 height 6
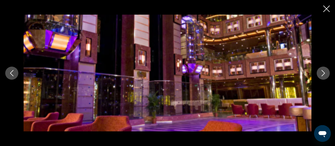
click at [326, 8] on icon "Close slideshow" at bounding box center [327, 9] width 7 height 7
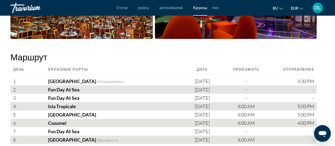
scroll to position [668, 0]
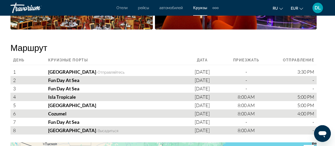
drag, startPoint x: 72, startPoint y: 67, endPoint x: 47, endPoint y: 67, distance: 24.6
click at [47, 68] on div "Galveston - Отправляйтесь" at bounding box center [110, 72] width 170 height 8
copy div "[GEOGRAPHIC_DATA] -"
